Goal: Task Accomplishment & Management: Manage account settings

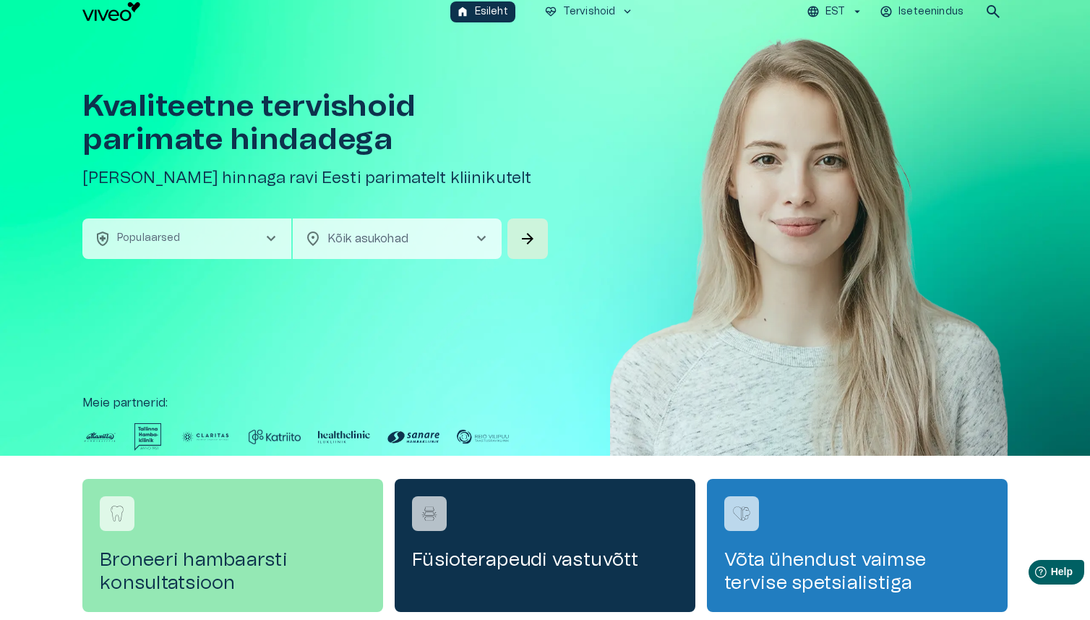
scroll to position [20, 0]
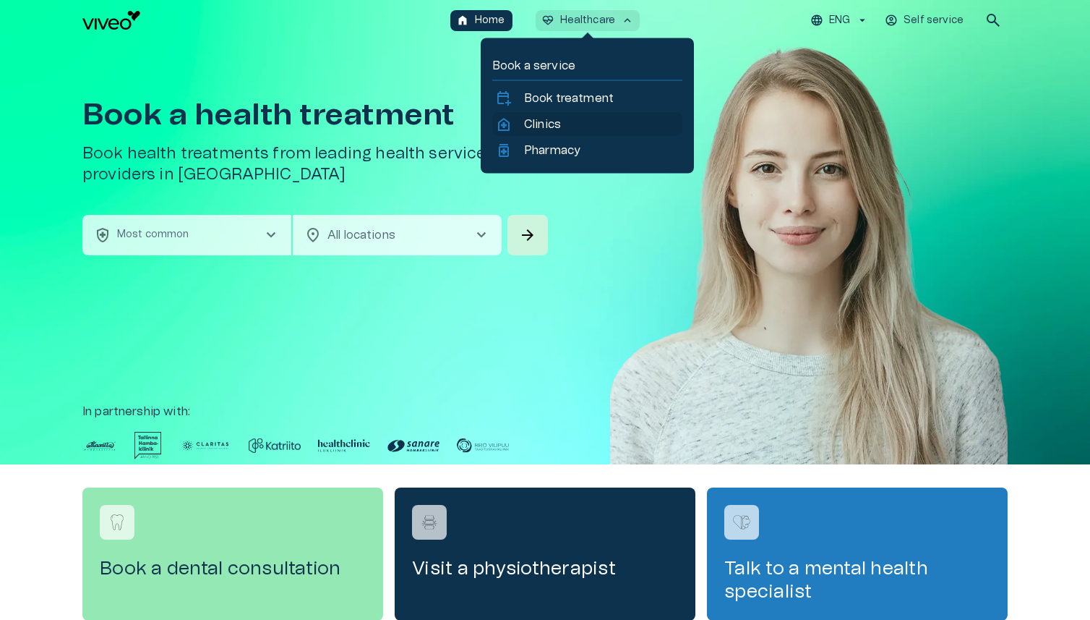
click at [550, 118] on p "Clinics" at bounding box center [542, 124] width 37 height 17
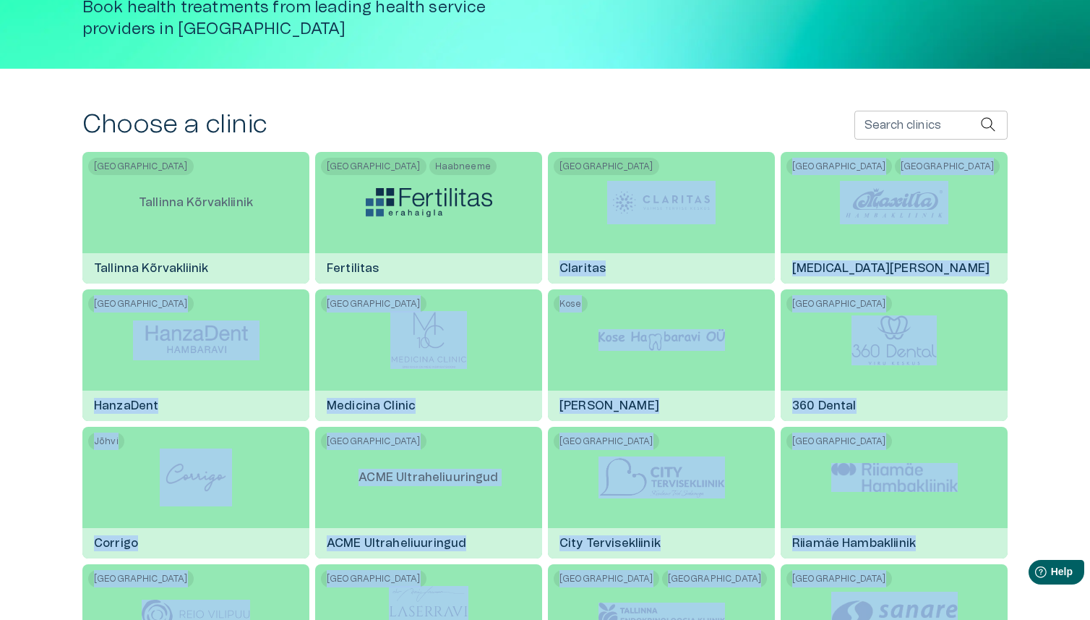
scroll to position [210, 0]
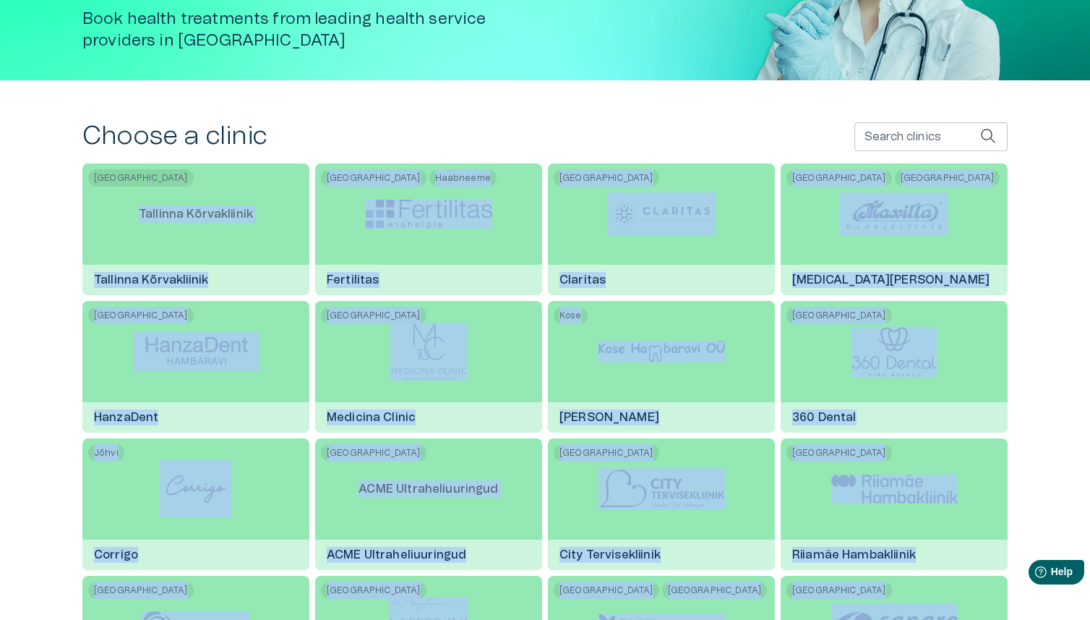
drag, startPoint x: 862, startPoint y: 459, endPoint x: 69, endPoint y: 206, distance: 831.9
copy div "Tallinna Kõrvakliinik Tallinna Kõrvakliinik Tallinn Haabneeme Fertilitas Tallin…"
click at [674, 148] on div "Choose a clinic Search clinics Search clinics" at bounding box center [545, 136] width 926 height 31
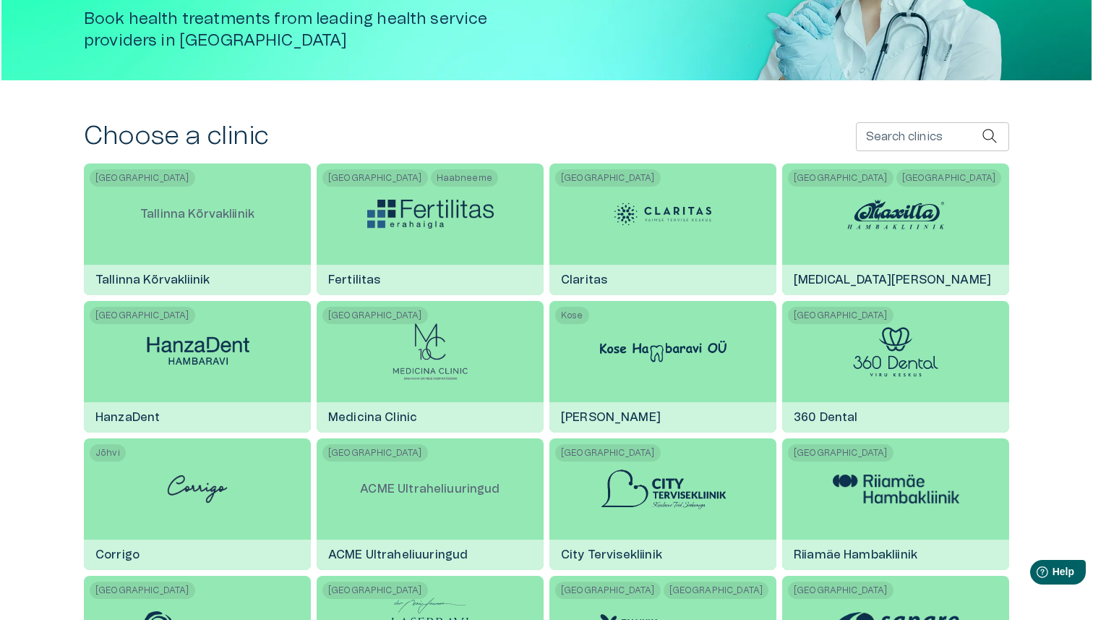
scroll to position [0, 0]
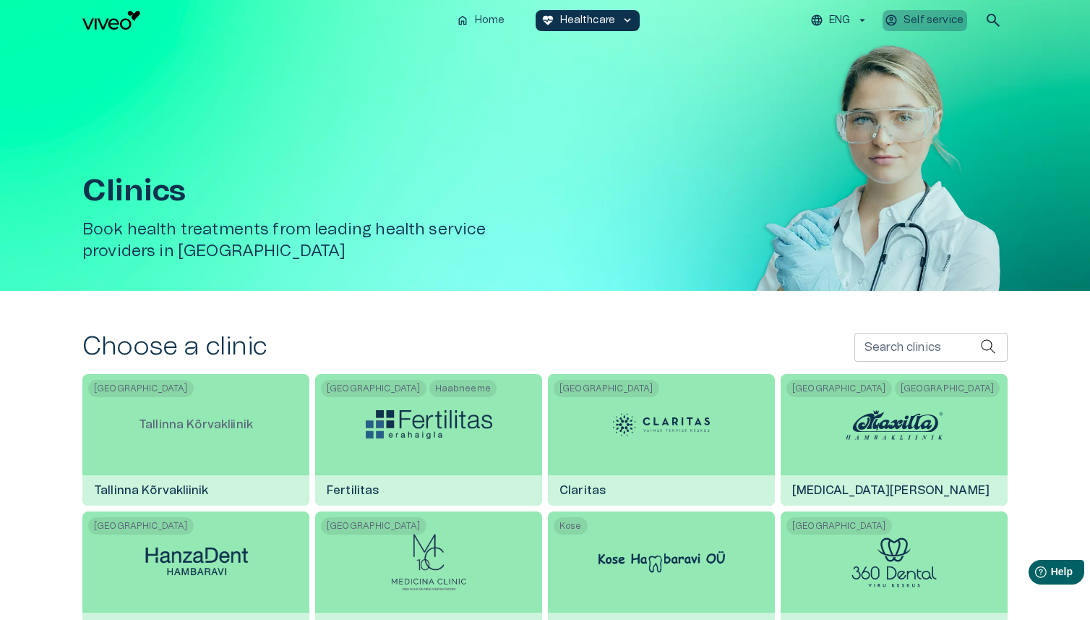
click at [920, 18] on p "Self service" at bounding box center [934, 20] width 60 height 15
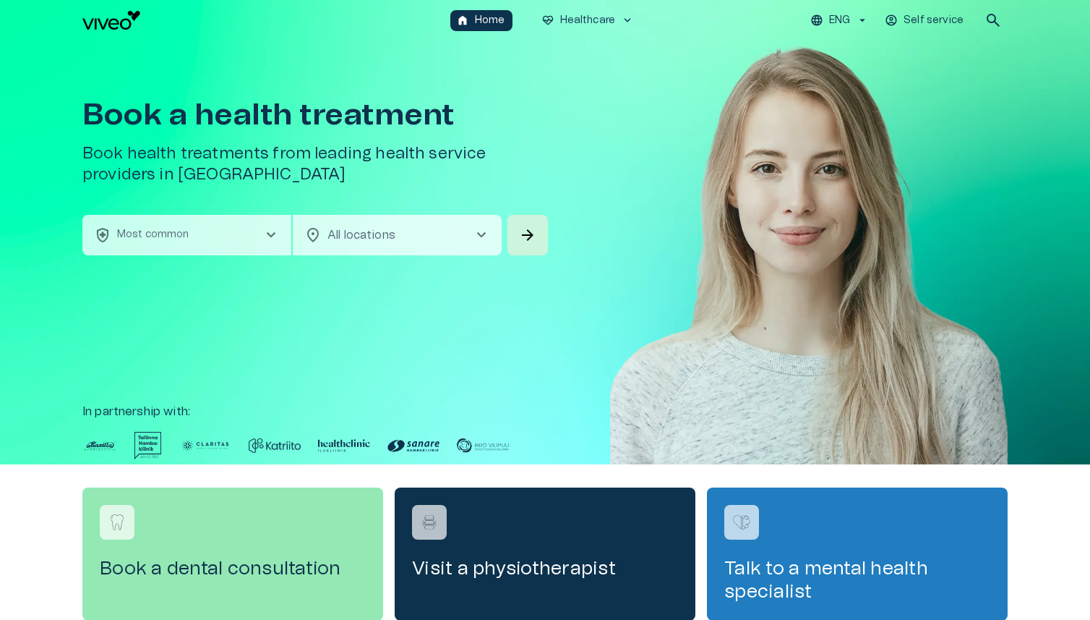
click at [931, 17] on p "Self service" at bounding box center [934, 20] width 60 height 15
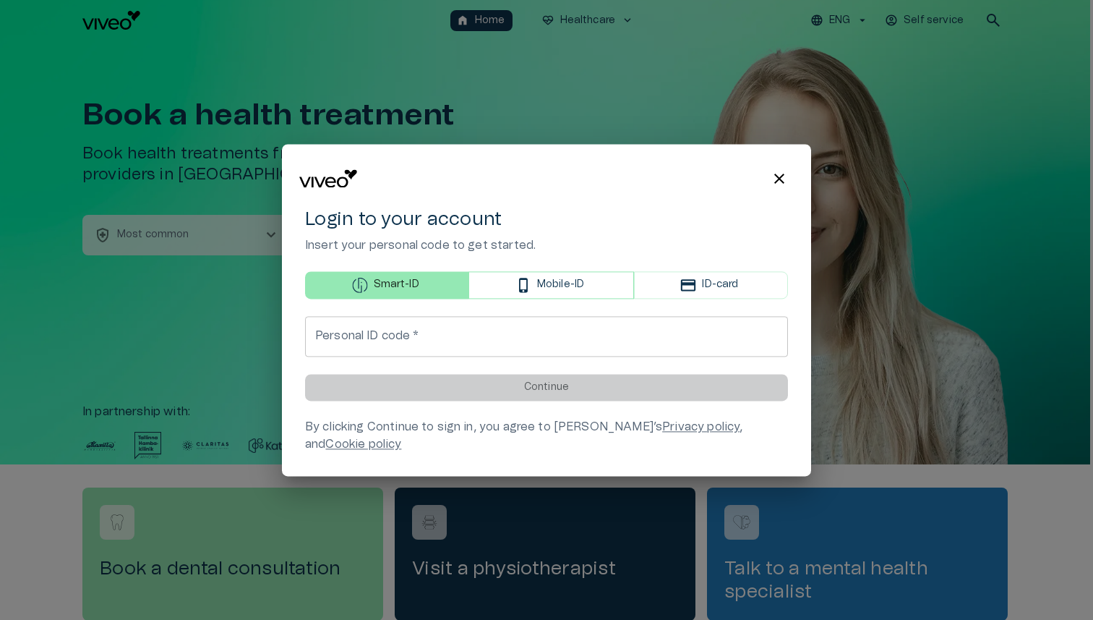
click at [565, 291] on p "Mobile-ID" at bounding box center [560, 285] width 47 height 15
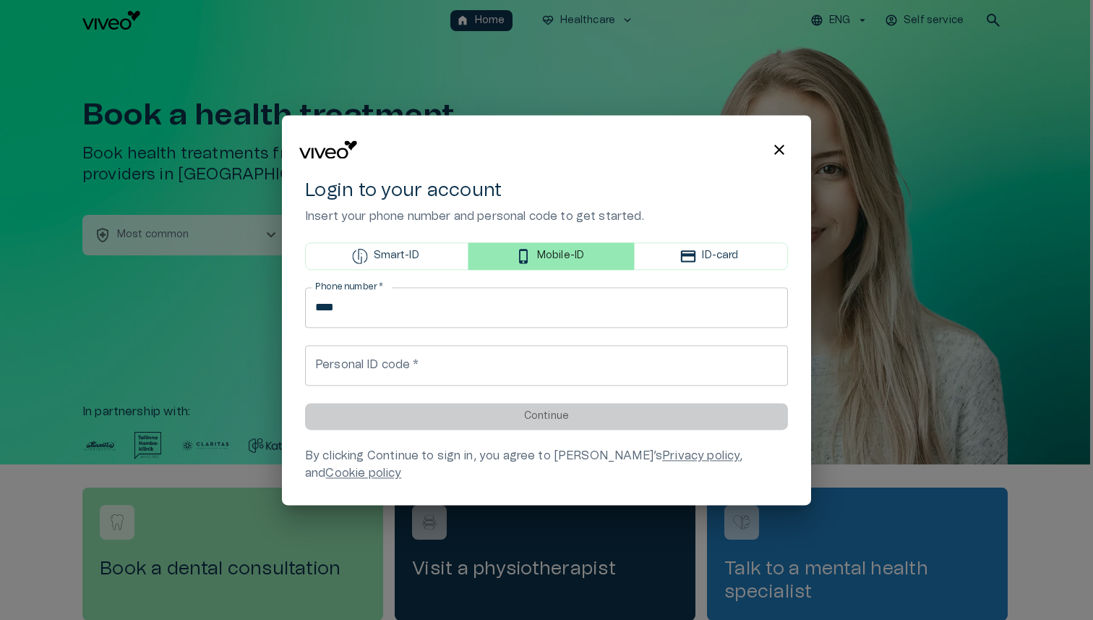
click at [542, 318] on input "****" at bounding box center [546, 307] width 483 height 40
type input "**********"
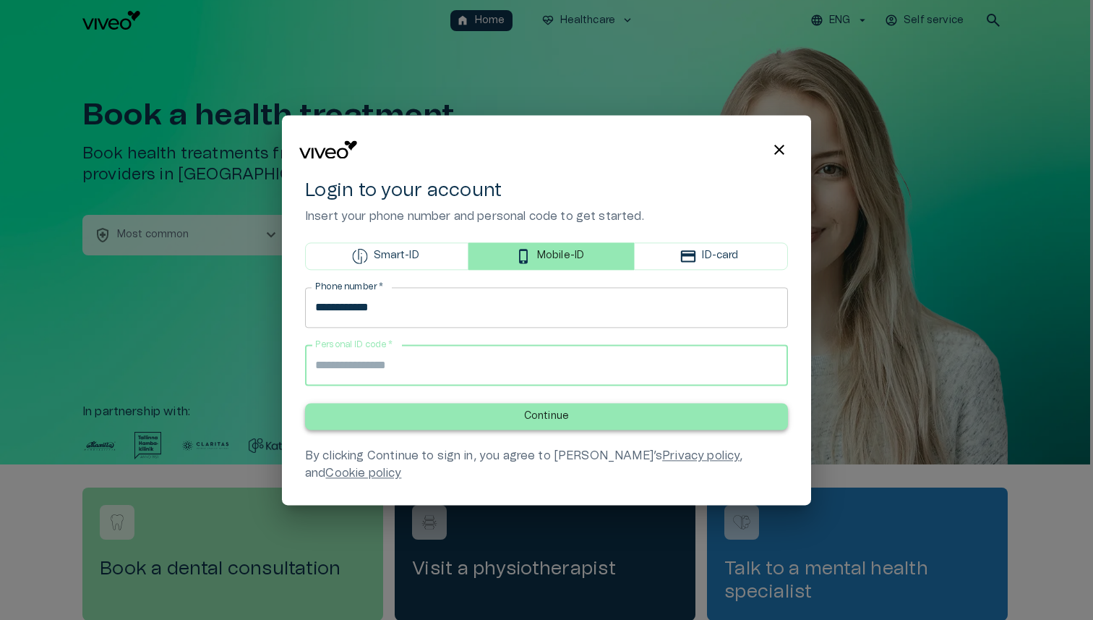
type input "**********"
click at [522, 424] on button "Continue" at bounding box center [546, 416] width 483 height 27
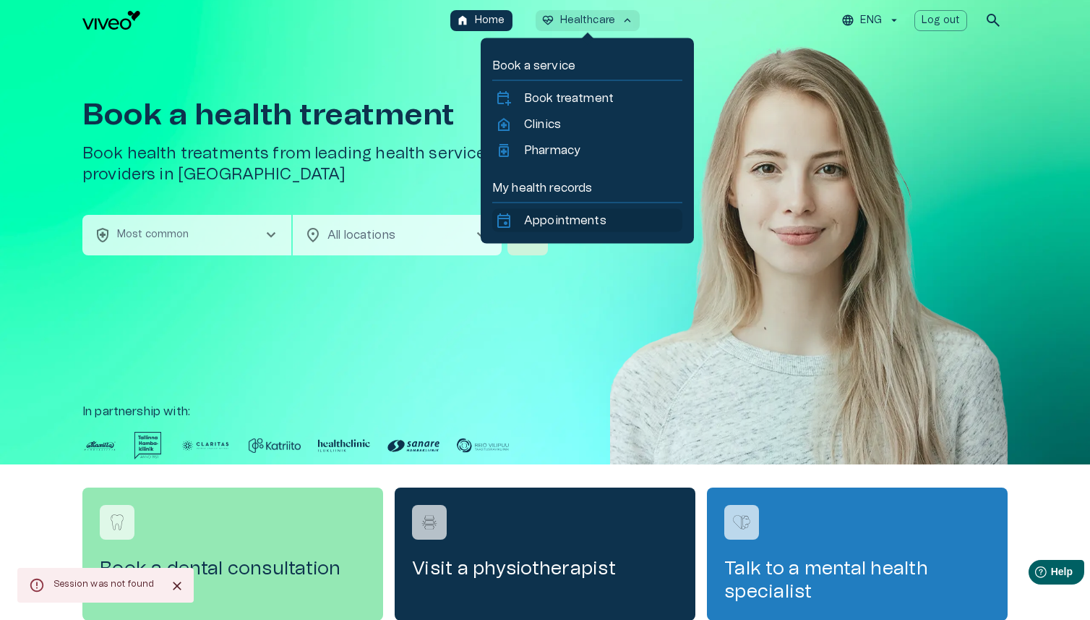
click at [552, 213] on p "Appointments" at bounding box center [565, 220] width 82 height 17
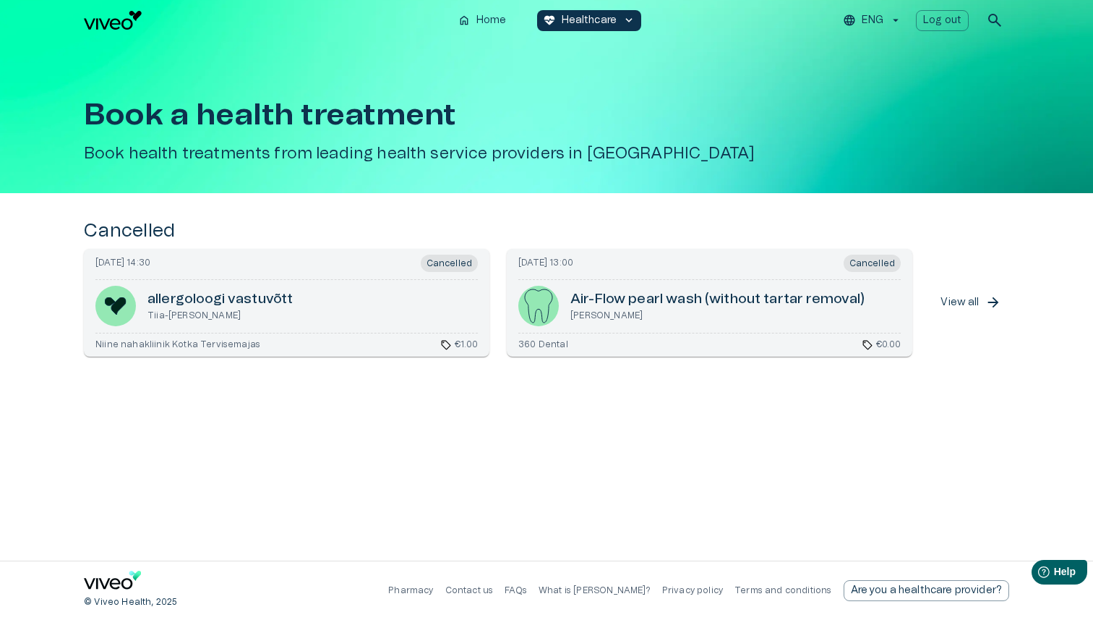
click at [398, 313] on div "allergoloogi vastuvõtt Tiia-Linda Okas" at bounding box center [286, 306] width 382 height 40
